Goal: Check status

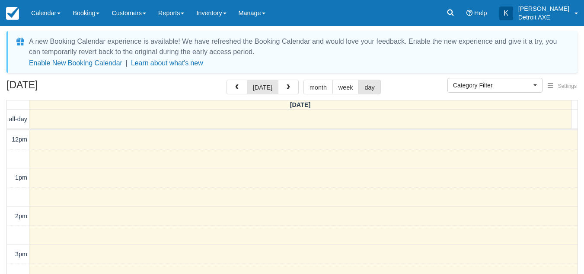
select select
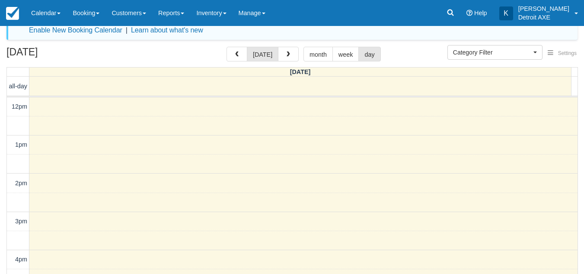
scroll to position [251, 0]
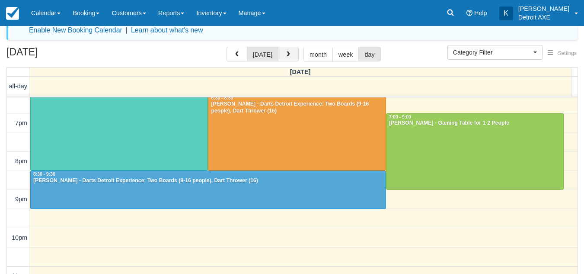
drag, startPoint x: 0, startPoint y: 0, endPoint x: 279, endPoint y: 58, distance: 285.2
click at [279, 58] on button "button" at bounding box center [288, 54] width 21 height 15
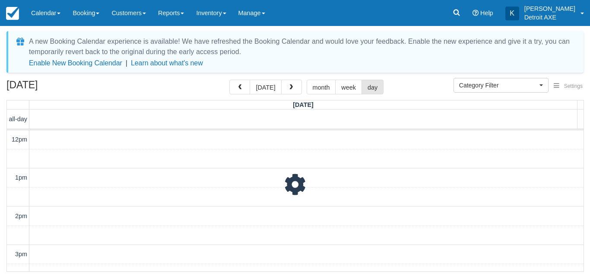
scroll to position [268, 0]
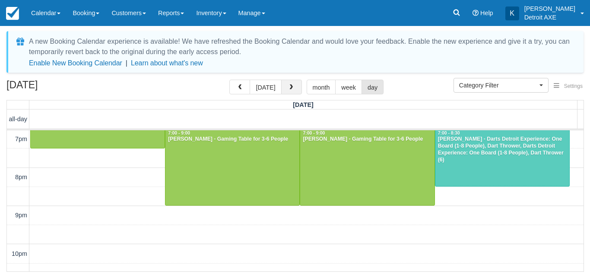
click at [293, 85] on button "button" at bounding box center [291, 87] width 21 height 15
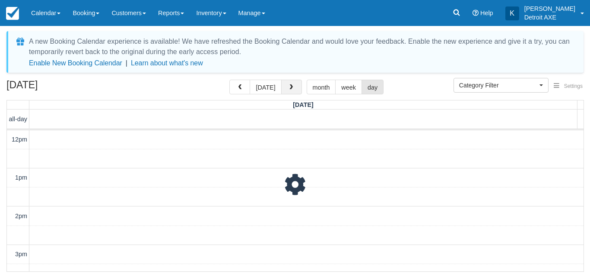
scroll to position [268, 0]
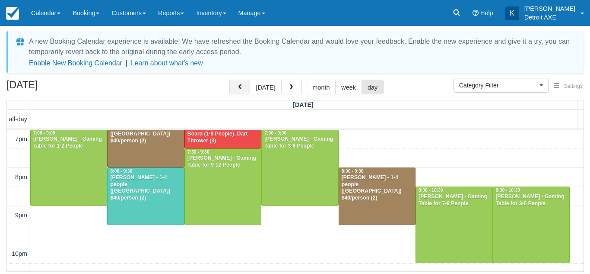
click at [242, 80] on button "button" at bounding box center [240, 87] width 21 height 15
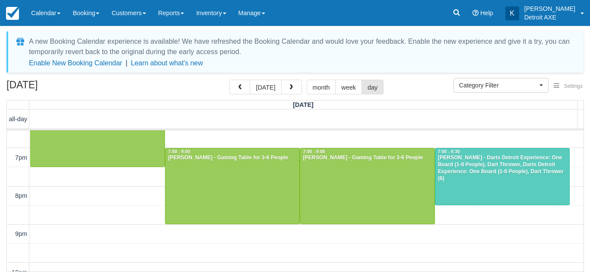
scroll to position [251, 0]
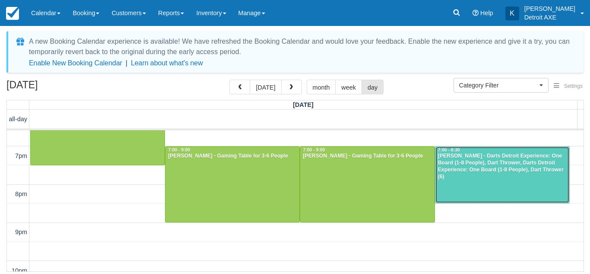
click at [451, 188] on div at bounding box center [503, 175] width 134 height 57
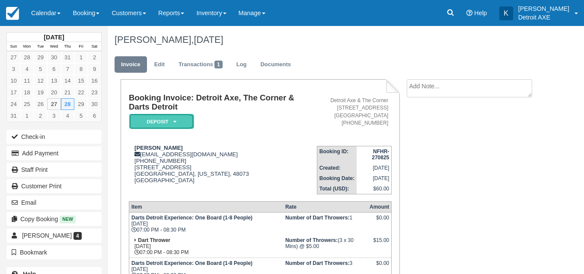
click at [185, 118] on em "Deposit" at bounding box center [161, 121] width 65 height 15
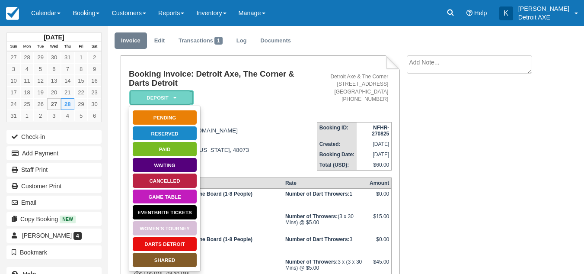
scroll to position [24, 0]
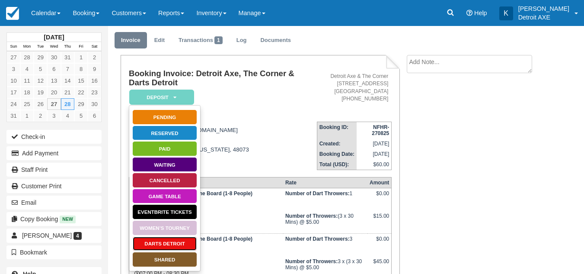
click at [181, 246] on link "Darts Detroit" at bounding box center [164, 243] width 65 height 15
